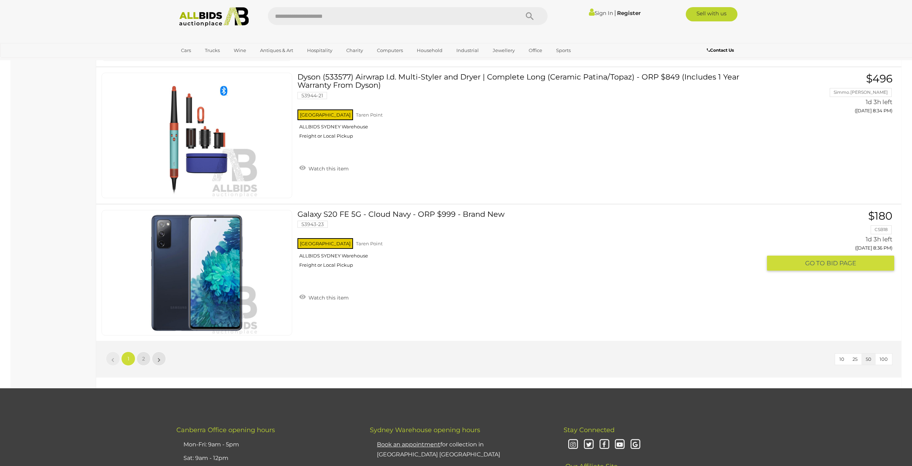
scroll to position [6709, 0]
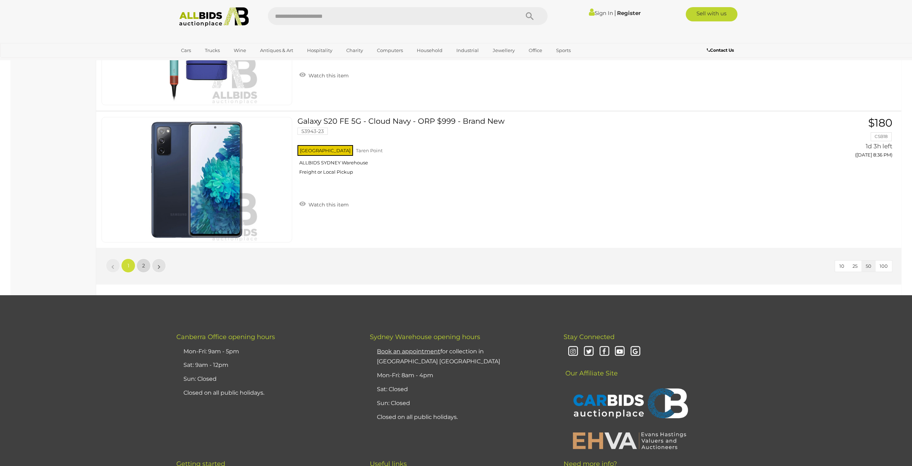
click at [138, 258] on link "2" at bounding box center [144, 265] width 14 height 14
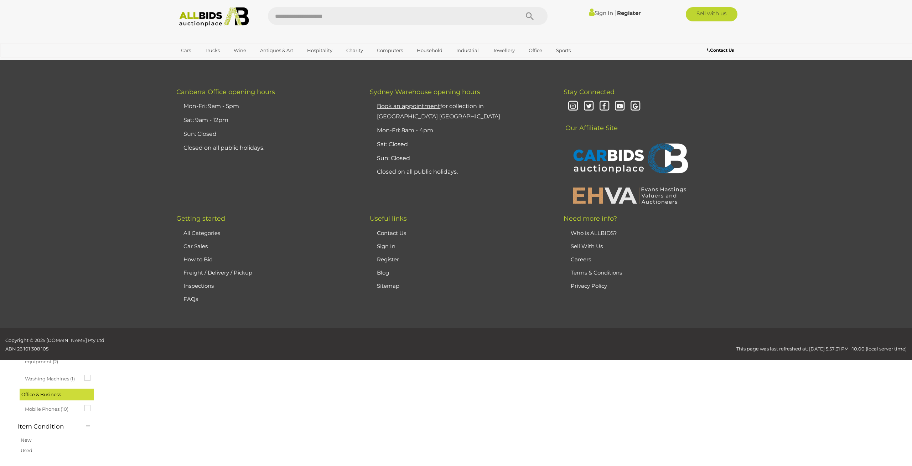
scroll to position [25, 0]
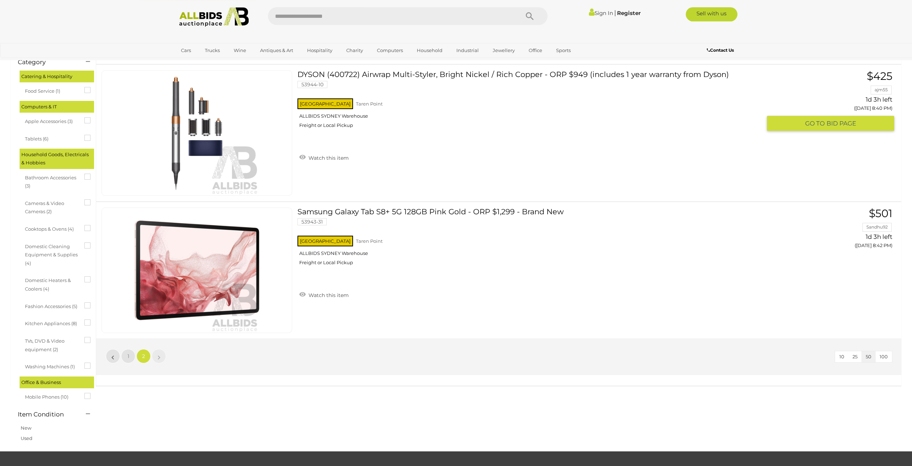
scroll to position [210, 0]
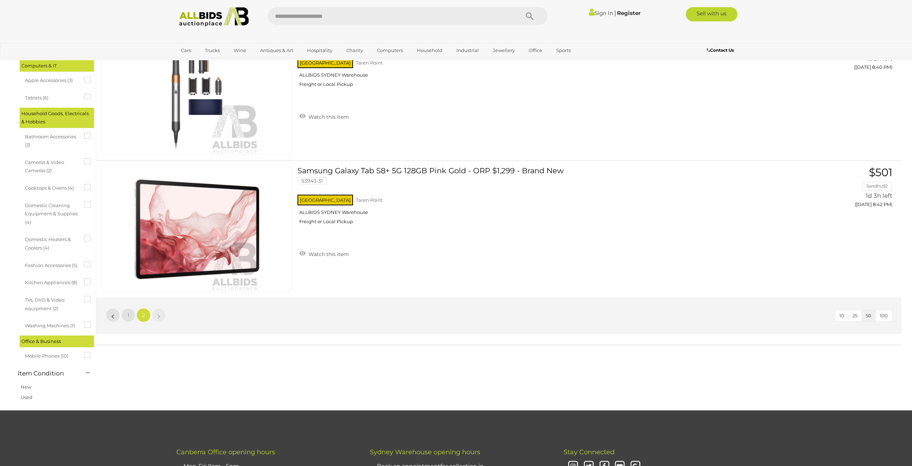
click at [366, 17] on input "text" at bounding box center [390, 16] width 245 height 18
type input "*****"
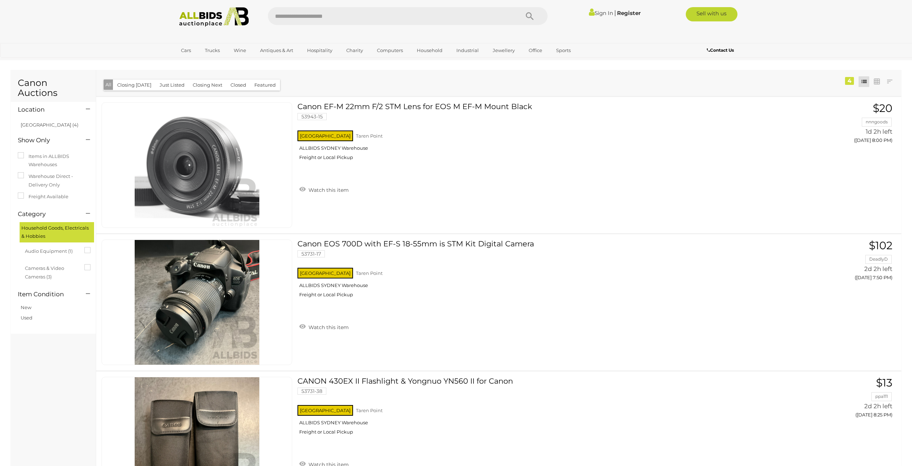
click at [365, 12] on input "text" at bounding box center [390, 16] width 245 height 18
type input "******"
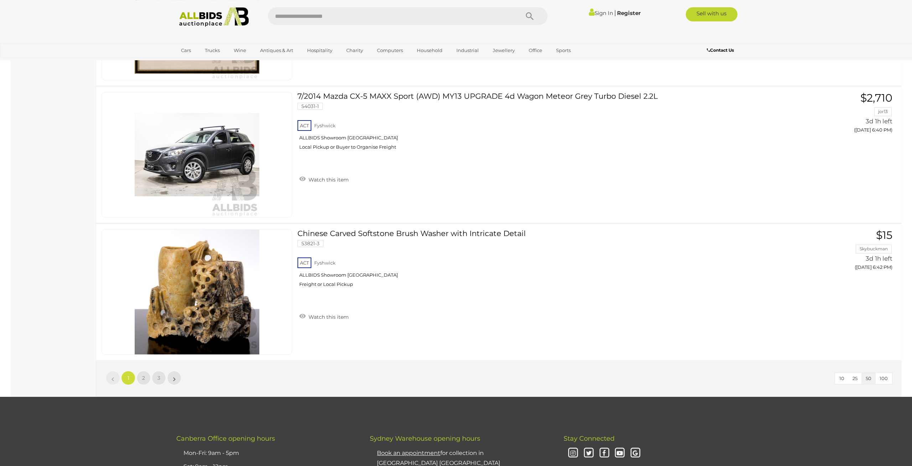
scroll to position [6598, 0]
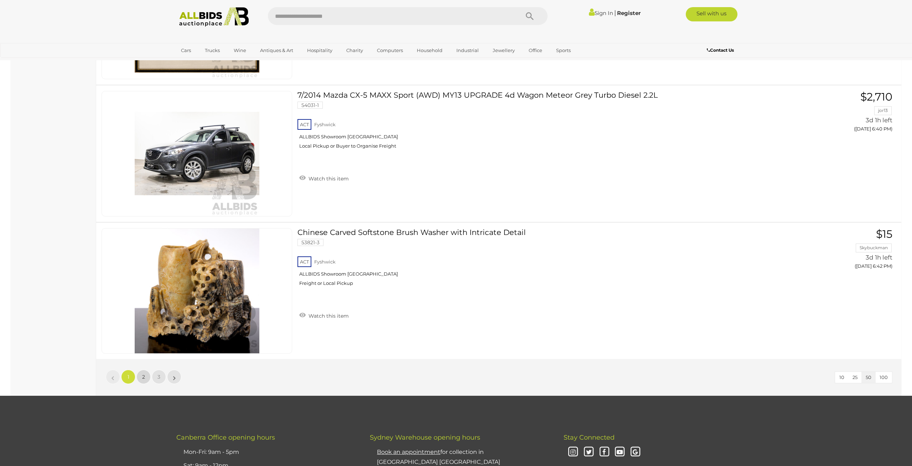
click at [140, 370] on link "2" at bounding box center [144, 377] width 14 height 14
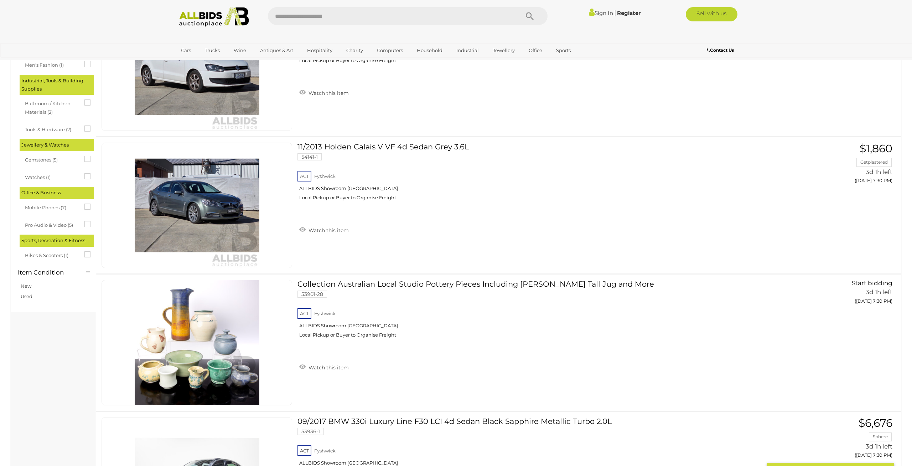
scroll to position [890, 0]
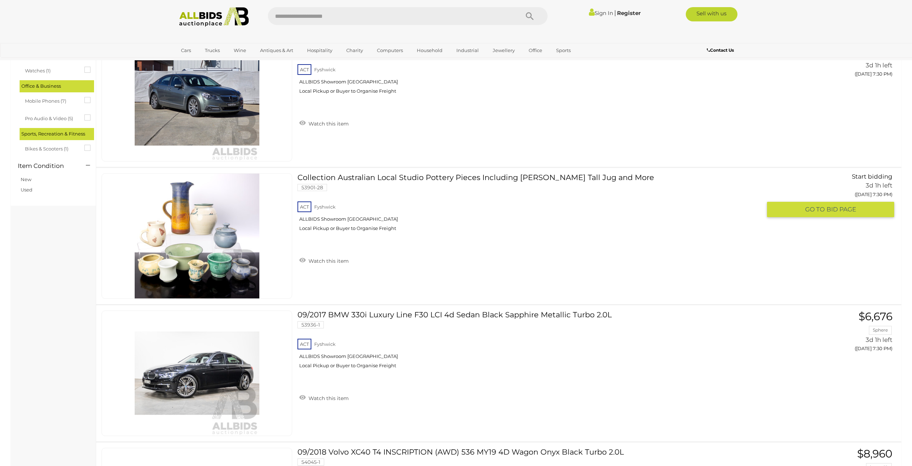
click at [183, 216] on link at bounding box center [197, 235] width 191 height 125
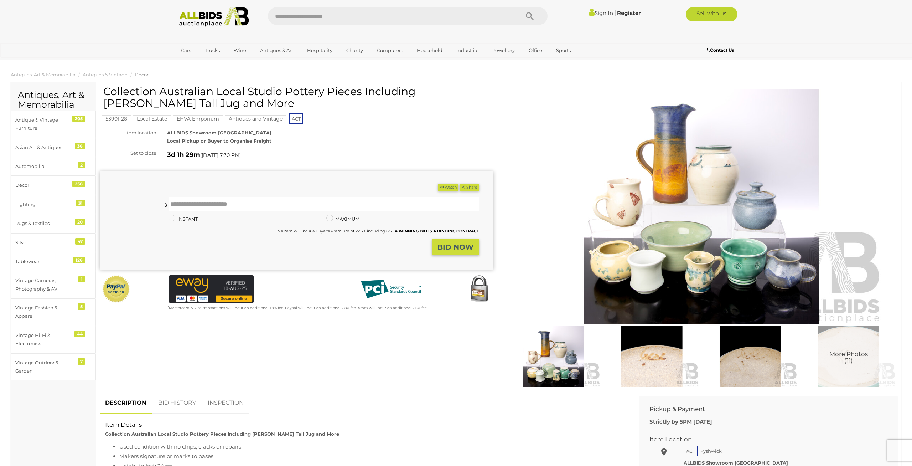
click at [549, 358] on img at bounding box center [553, 356] width 95 height 61
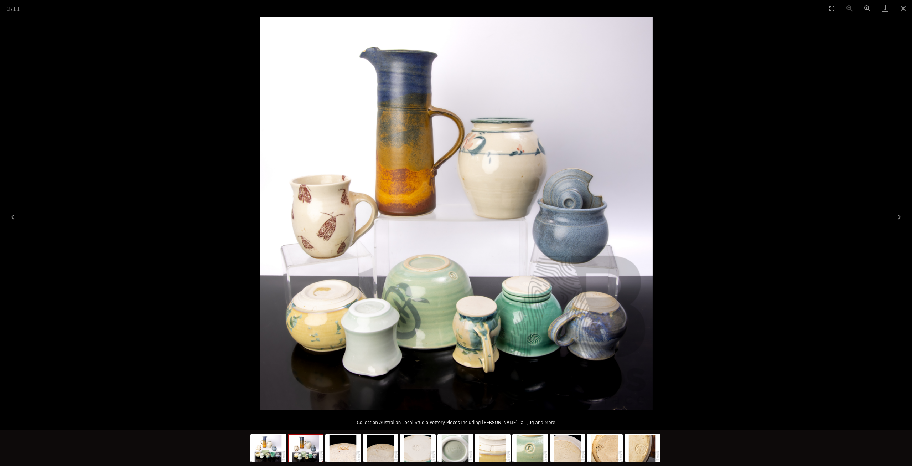
click at [650, 355] on img at bounding box center [456, 213] width 393 height 393
click at [491, 451] on img at bounding box center [493, 447] width 34 height 27
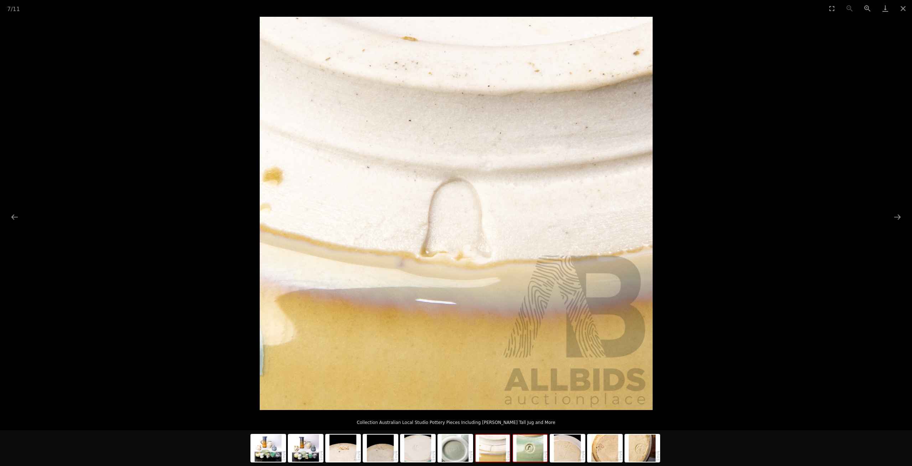
click at [544, 459] on img at bounding box center [530, 447] width 34 height 27
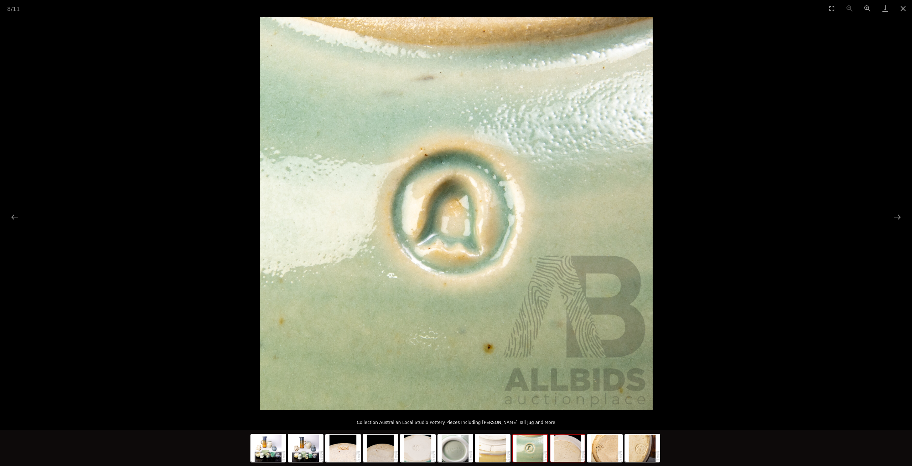
click at [578, 458] on img at bounding box center [568, 447] width 34 height 27
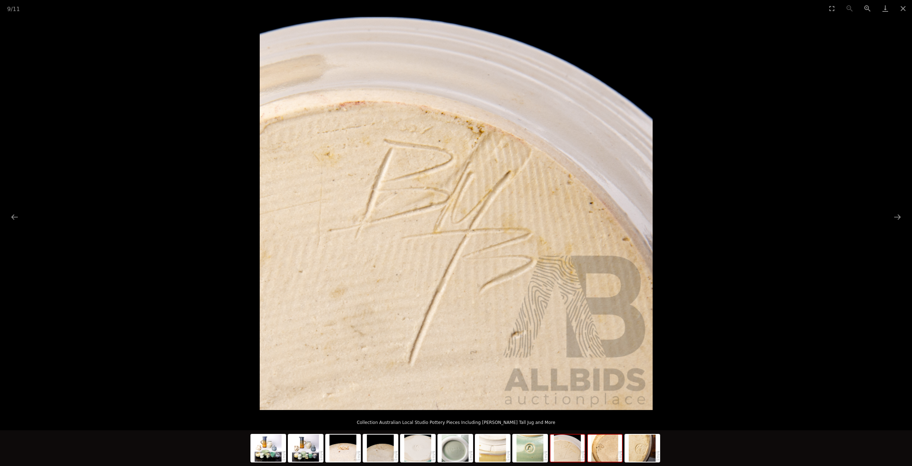
click at [617, 452] on img at bounding box center [605, 447] width 34 height 27
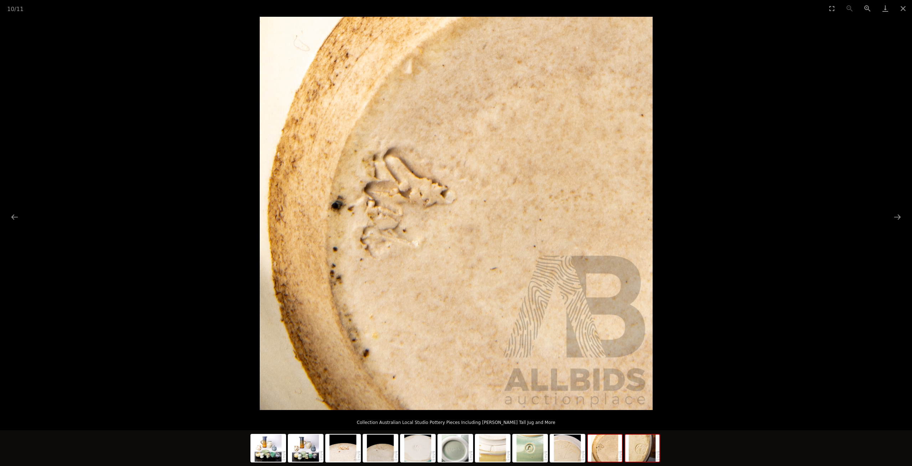
click at [639, 454] on img at bounding box center [643, 447] width 34 height 27
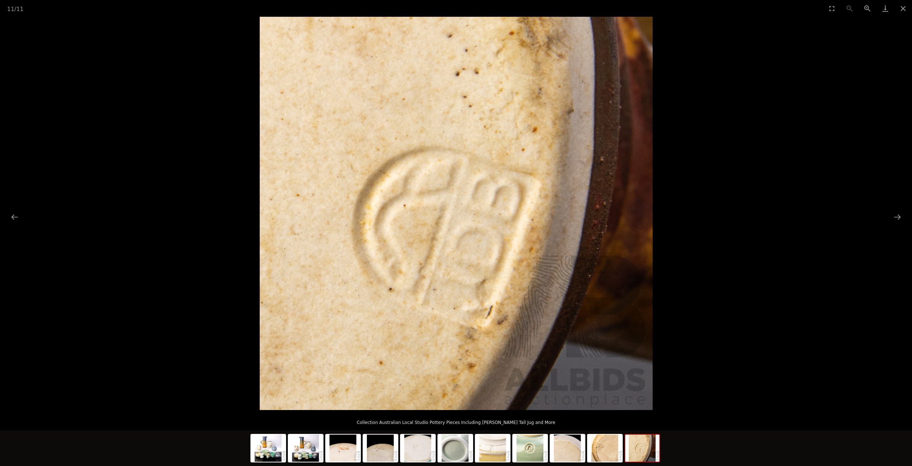
drag, startPoint x: 106, startPoint y: 56, endPoint x: 125, endPoint y: 48, distance: 20.8
click at [106, 56] on picture at bounding box center [456, 213] width 912 height 393
